Goal: Task Accomplishment & Management: Use online tool/utility

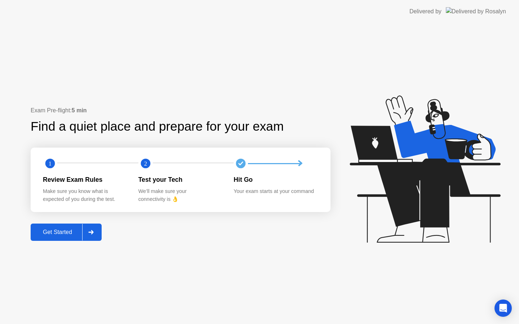
click at [58, 234] on div "Get Started" at bounding box center [57, 232] width 49 height 6
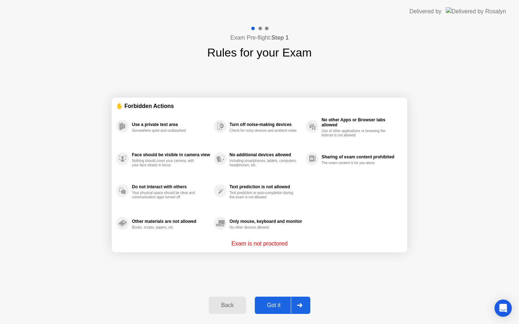
click at [279, 308] on div "Got it" at bounding box center [274, 305] width 34 height 6
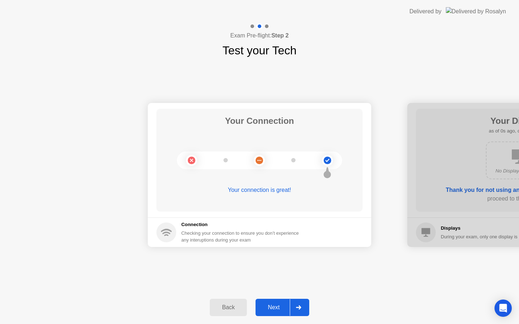
click at [278, 307] on div "Next" at bounding box center [274, 307] width 32 height 6
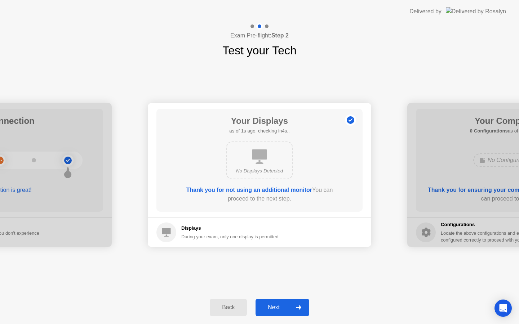
click at [278, 307] on div "Next" at bounding box center [274, 307] width 32 height 6
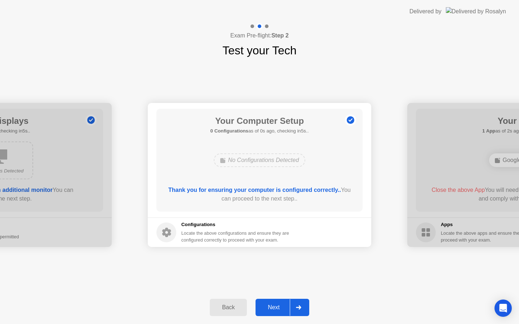
click at [278, 307] on div "Next" at bounding box center [274, 307] width 32 height 6
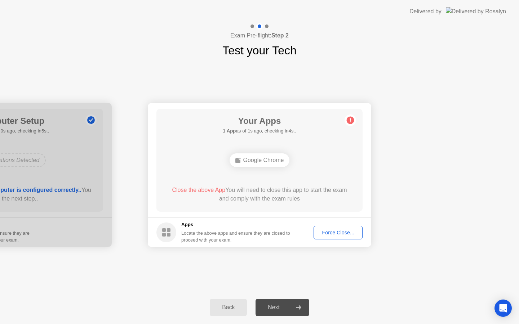
click at [330, 230] on div "Force Close..." at bounding box center [338, 233] width 44 height 6
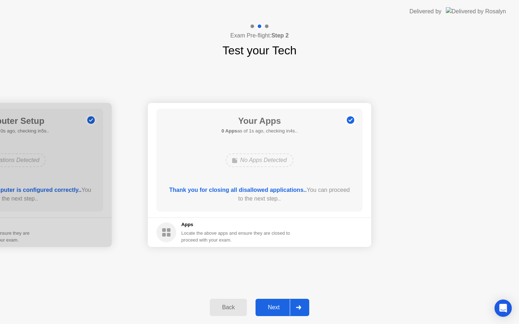
click at [280, 306] on div "Next" at bounding box center [274, 307] width 32 height 6
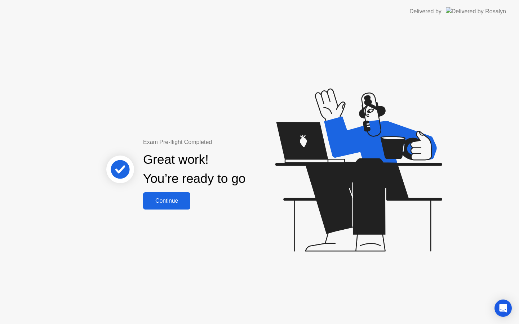
click at [168, 198] on div "Continue" at bounding box center [166, 201] width 43 height 6
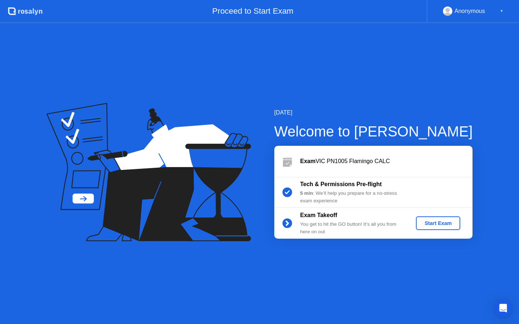
click at [444, 216] on div "Exam Takeoff You get to hit the GO button! It’s all you from here on out Start …" at bounding box center [373, 223] width 198 height 31
click at [444, 224] on div "Start Exam" at bounding box center [438, 223] width 39 height 6
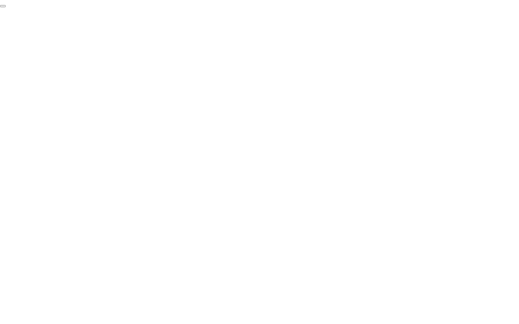
click div "End Proctoring Session"
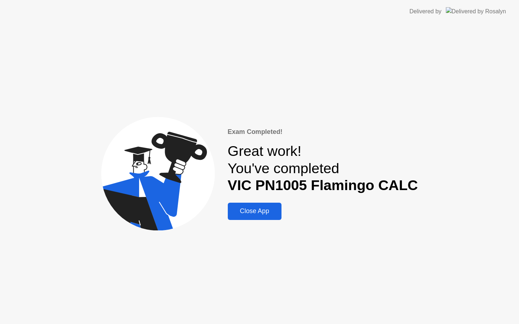
click at [255, 210] on div "Close App" at bounding box center [254, 212] width 49 height 8
